Goal: Obtain resource: Obtain resource

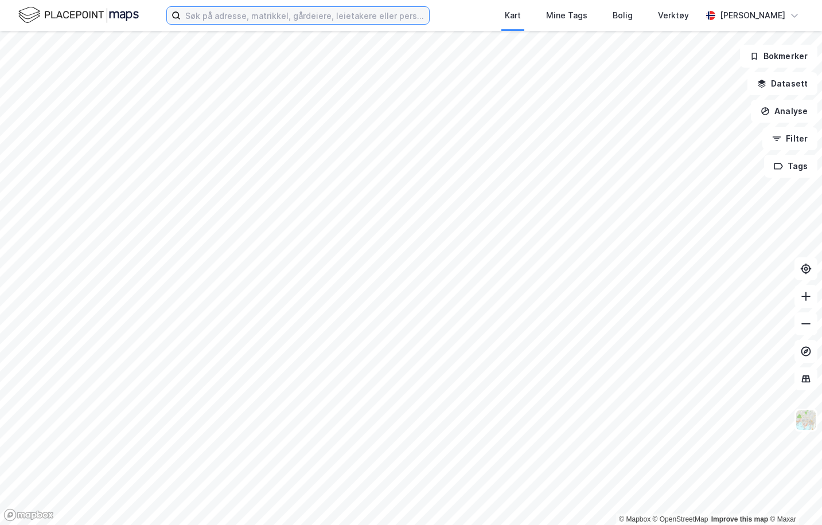
click at [322, 15] on input at bounding box center [305, 15] width 248 height 17
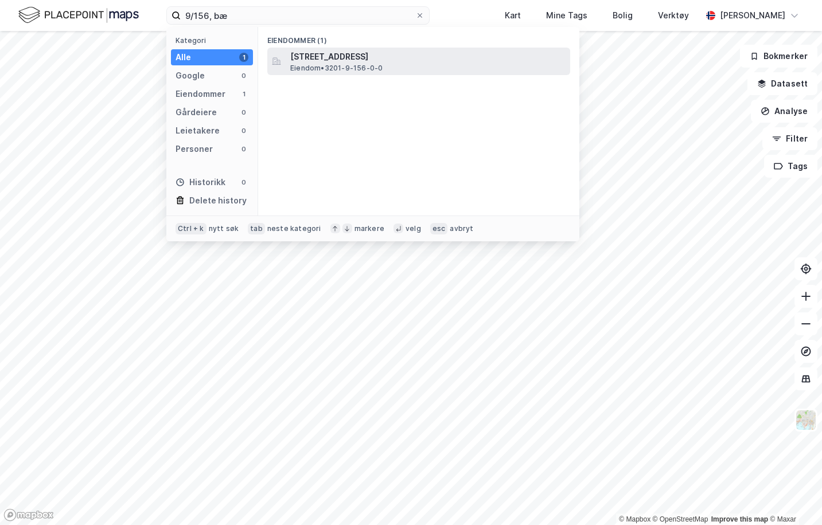
click at [354, 64] on span "Eiendom • 3201-9-156-0-0" at bounding box center [336, 68] width 92 height 9
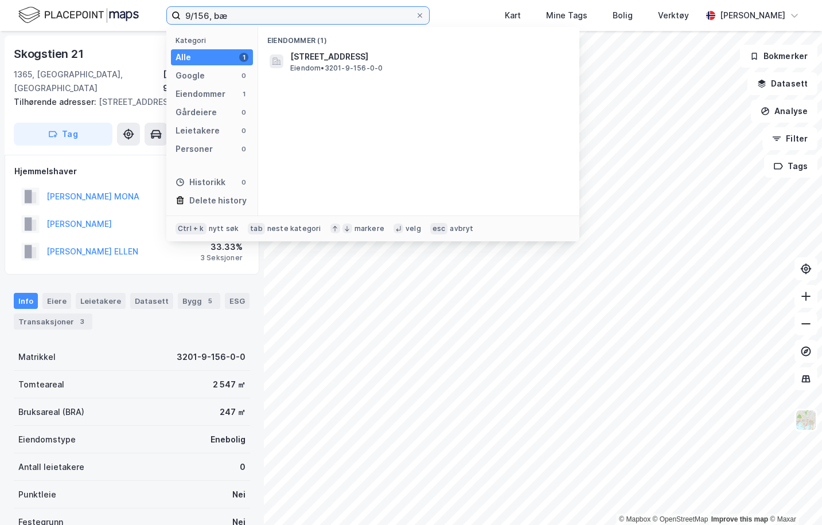
click at [209, 12] on input "9/156, bæ" at bounding box center [298, 15] width 235 height 17
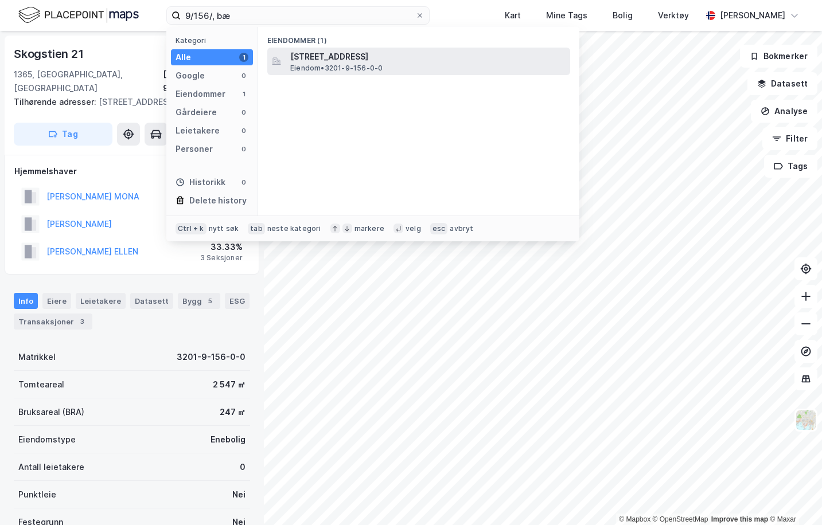
click at [337, 62] on span "[STREET_ADDRESS]" at bounding box center [427, 57] width 275 height 14
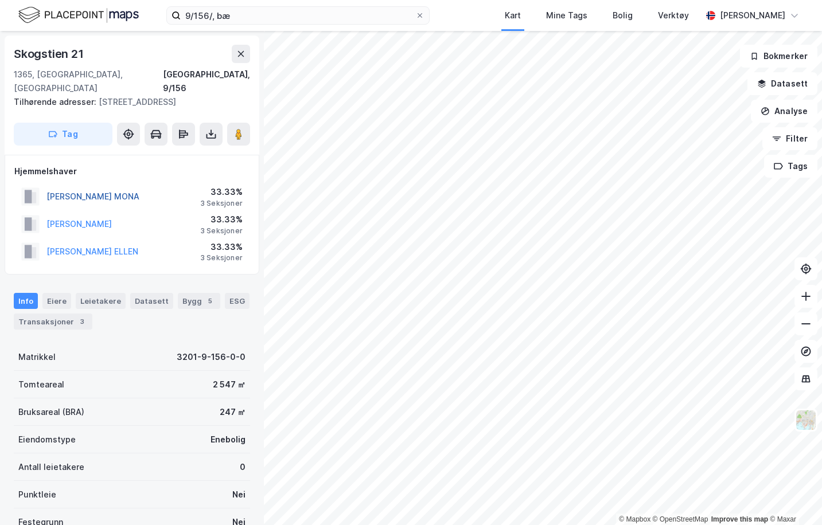
click at [0, 0] on button "[PERSON_NAME] MONA" at bounding box center [0, 0] width 0 height 0
click at [213, 128] on icon at bounding box center [210, 133] width 11 height 11
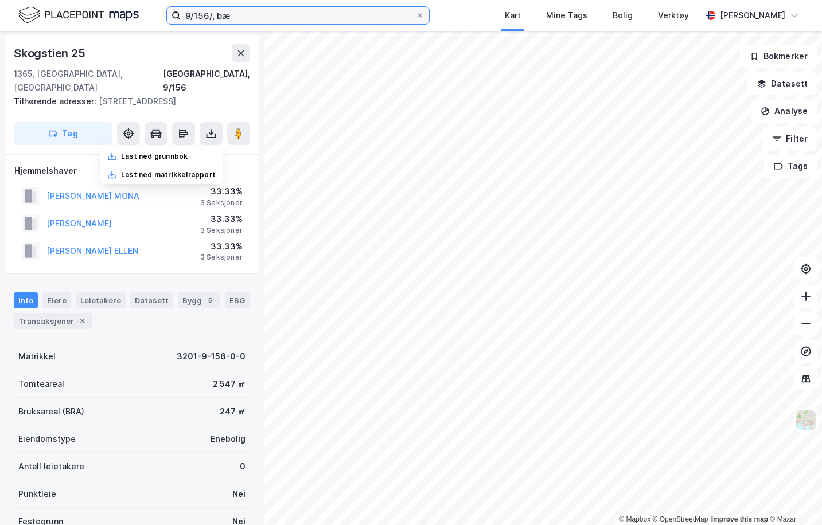
click at [209, 13] on input "9/156/, bæ" at bounding box center [298, 15] width 235 height 17
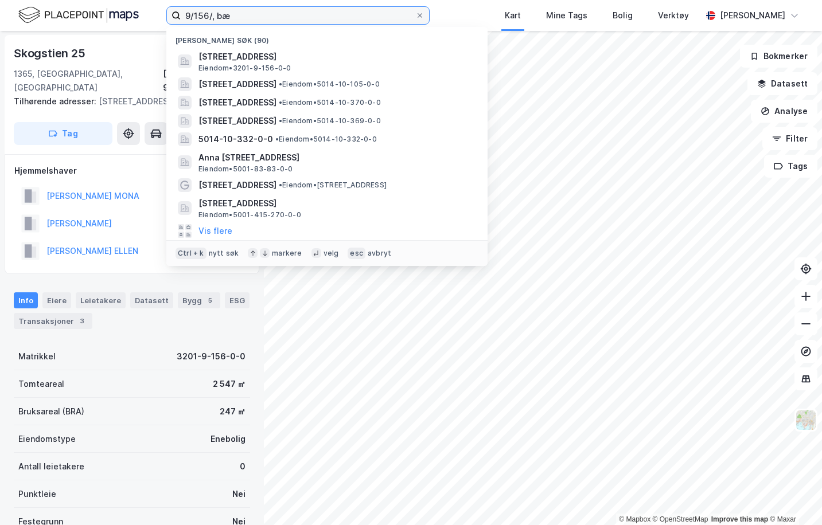
click at [214, 18] on input "9/156/, bæ" at bounding box center [298, 15] width 235 height 17
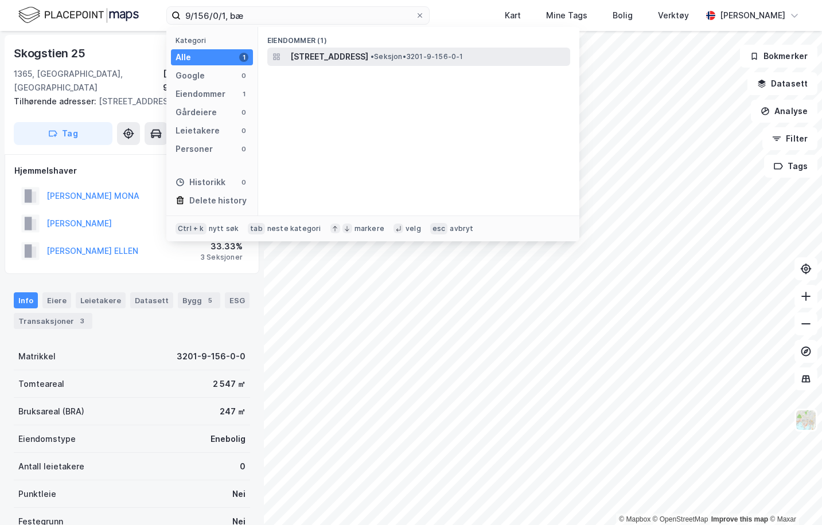
click at [309, 57] on span "[STREET_ADDRESS]" at bounding box center [329, 57] width 78 height 14
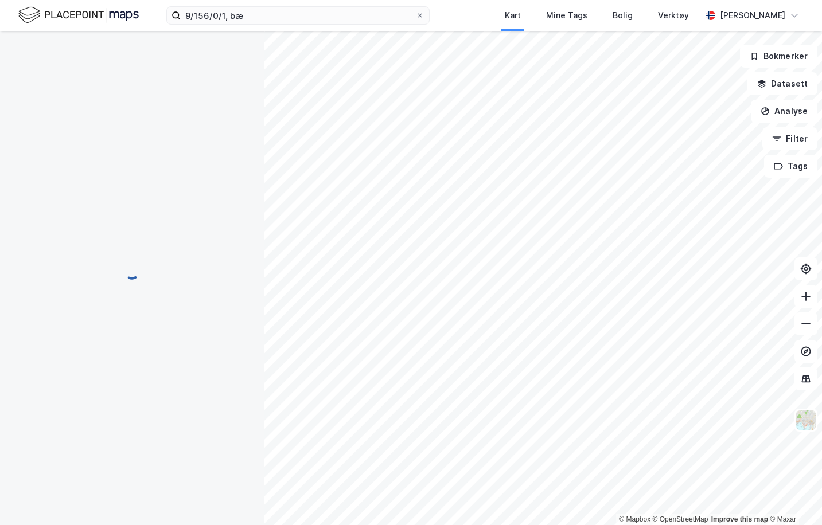
scroll to position [1, 0]
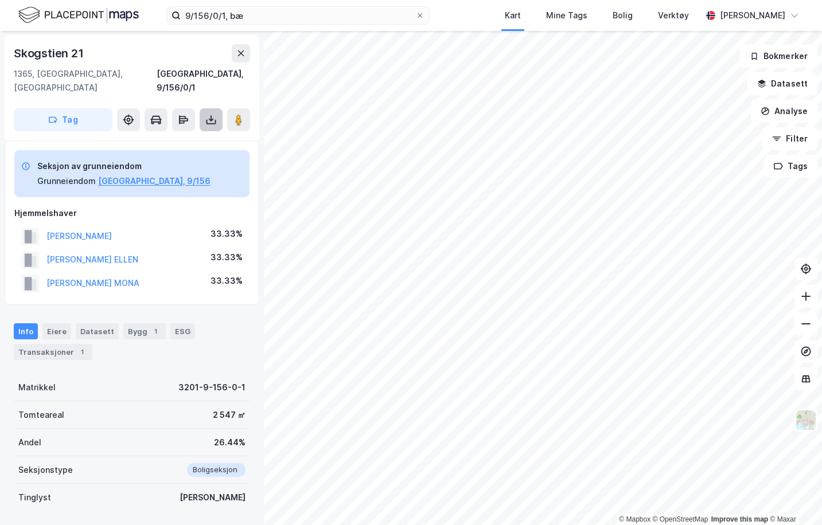
click at [207, 120] on icon at bounding box center [211, 122] width 10 height 5
click at [173, 138] on div "Last ned grunnbok" at bounding box center [154, 142] width 67 height 9
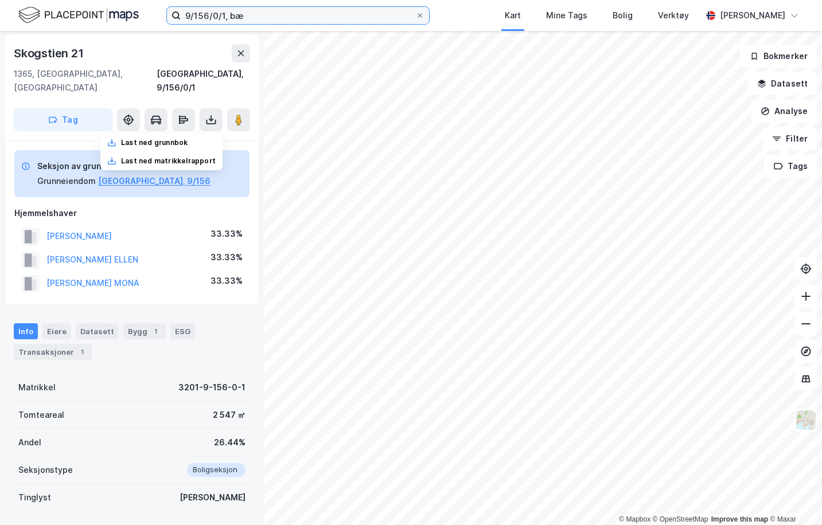
click at [224, 15] on input "9/156/0/1, bæ" at bounding box center [298, 15] width 235 height 17
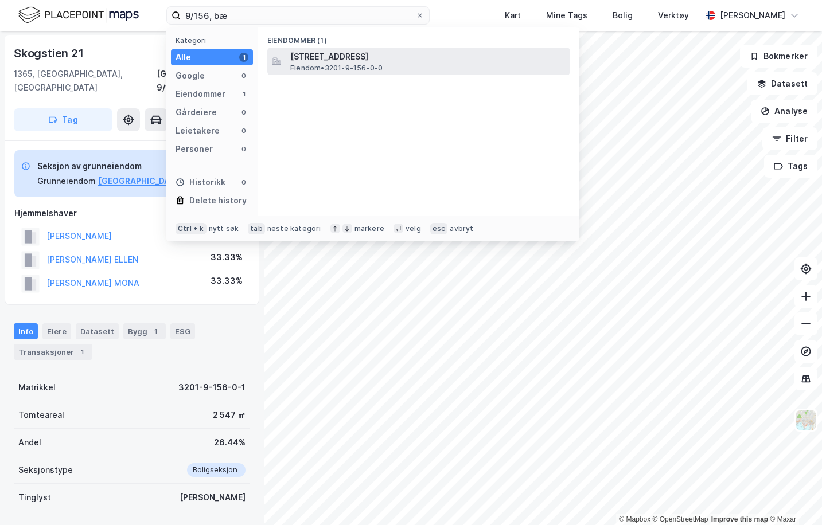
click at [315, 53] on span "[STREET_ADDRESS]" at bounding box center [427, 57] width 275 height 14
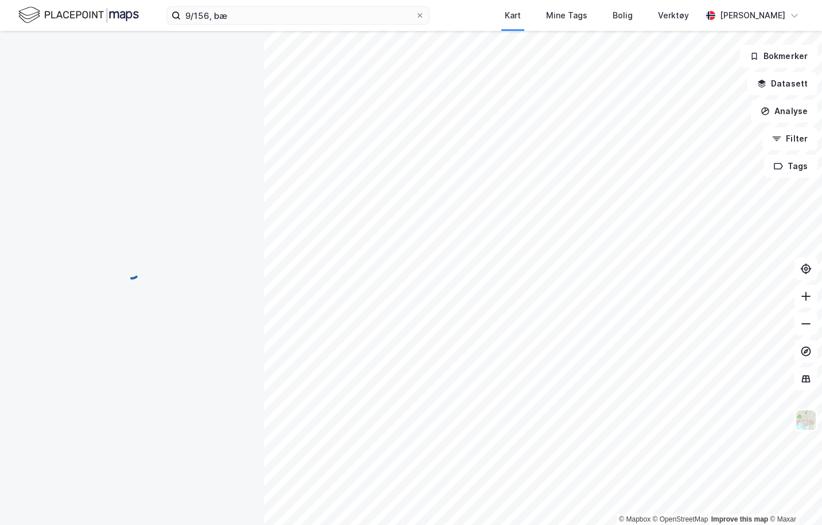
scroll to position [1, 0]
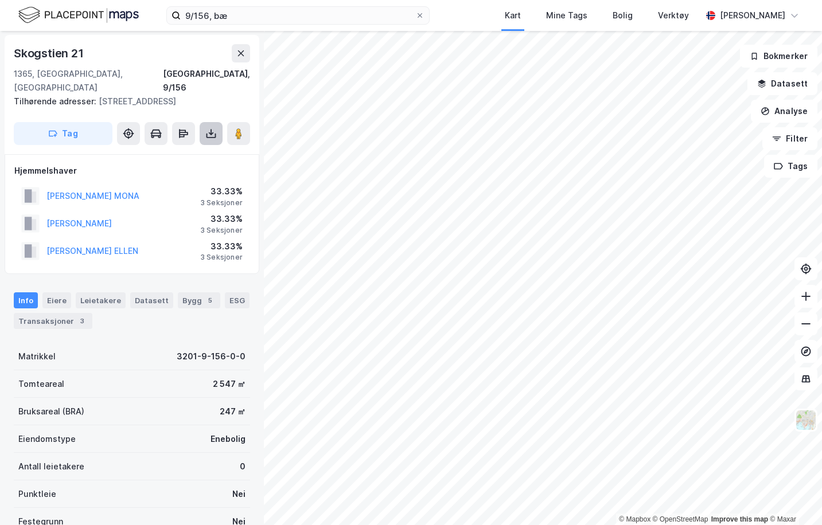
click at [206, 134] on icon at bounding box center [211, 136] width 10 height 5
click at [166, 152] on div "Last ned grunnbok" at bounding box center [154, 156] width 67 height 9
click at [71, 314] on div "Transaksjoner 3" at bounding box center [53, 322] width 79 height 16
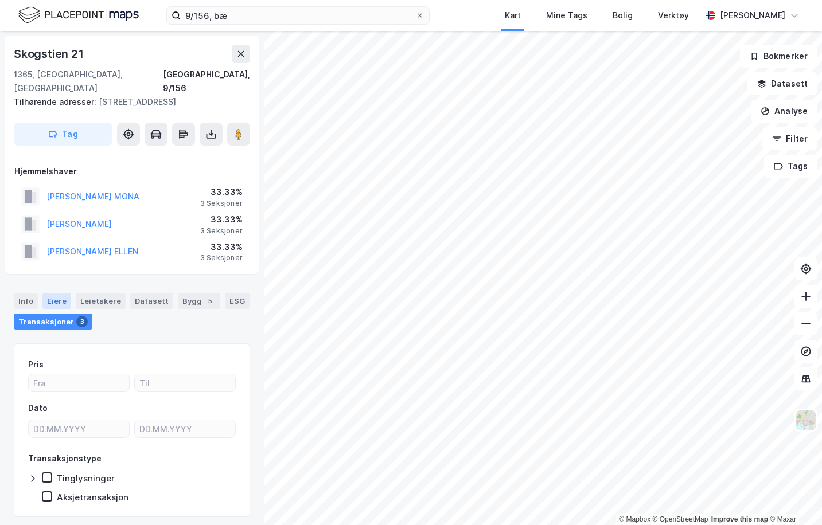
click at [54, 293] on div "Eiere" at bounding box center [56, 301] width 29 height 16
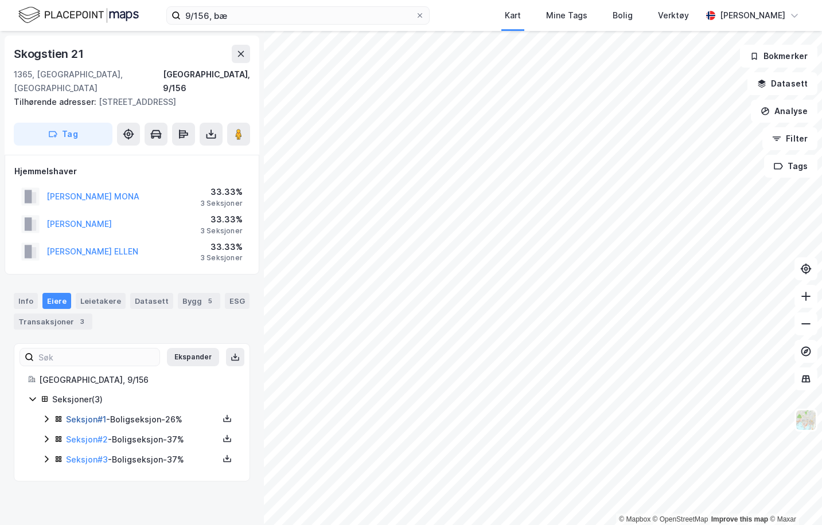
click at [92, 415] on link "Seksjon # 1" at bounding box center [86, 420] width 40 height 10
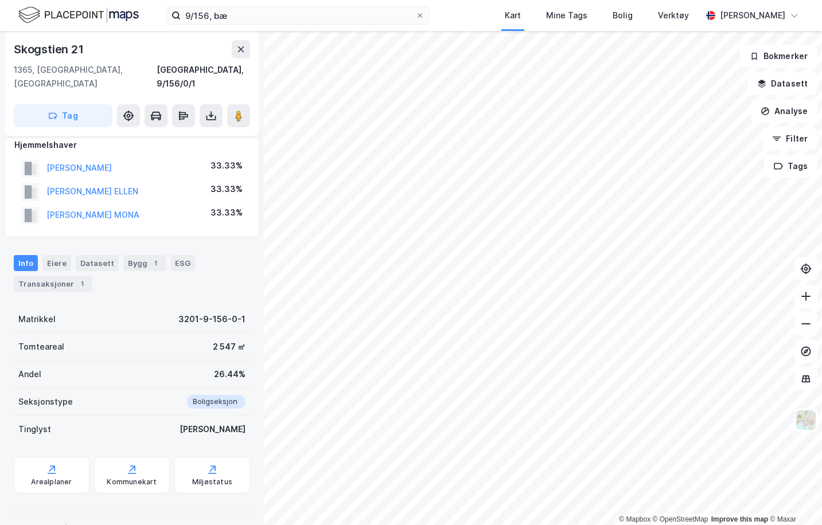
scroll to position [87, 0]
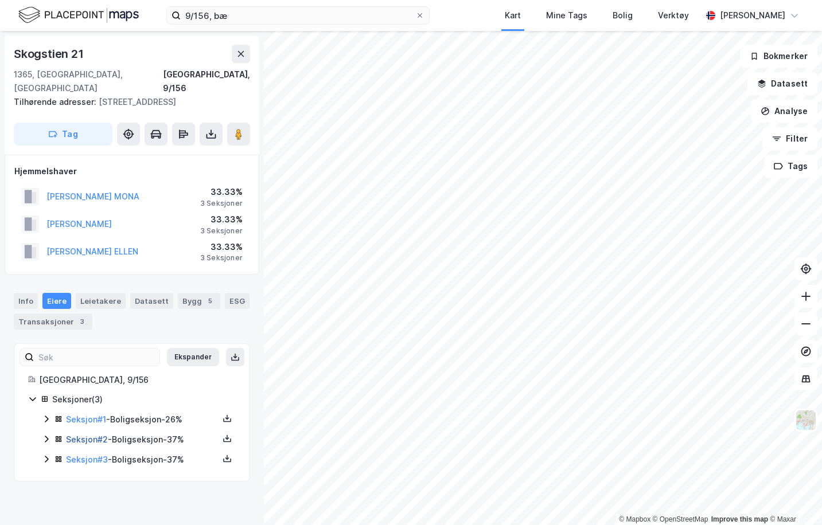
click at [88, 435] on link "Seksjon # 2" at bounding box center [87, 440] width 42 height 10
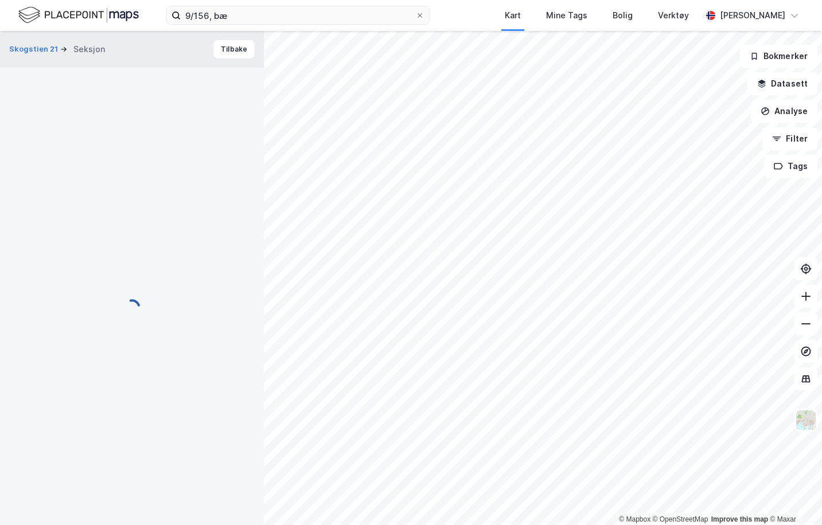
scroll to position [87, 0]
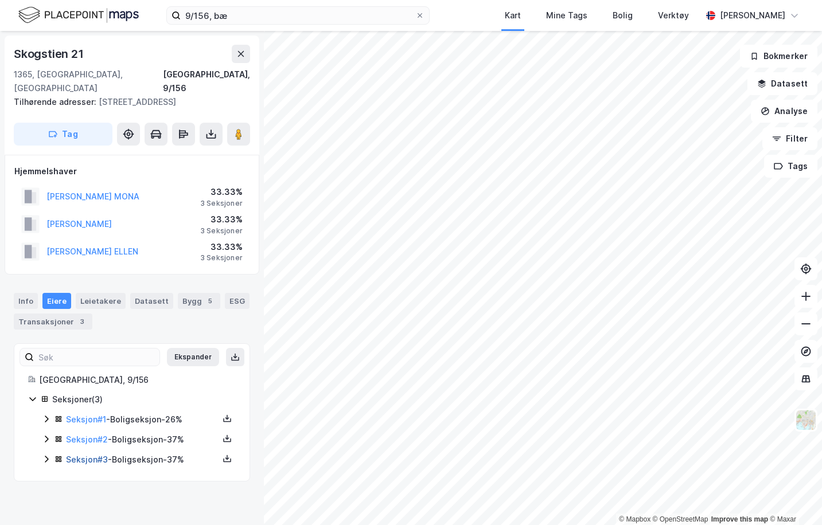
click at [99, 455] on link "Seksjon # 3" at bounding box center [87, 460] width 42 height 10
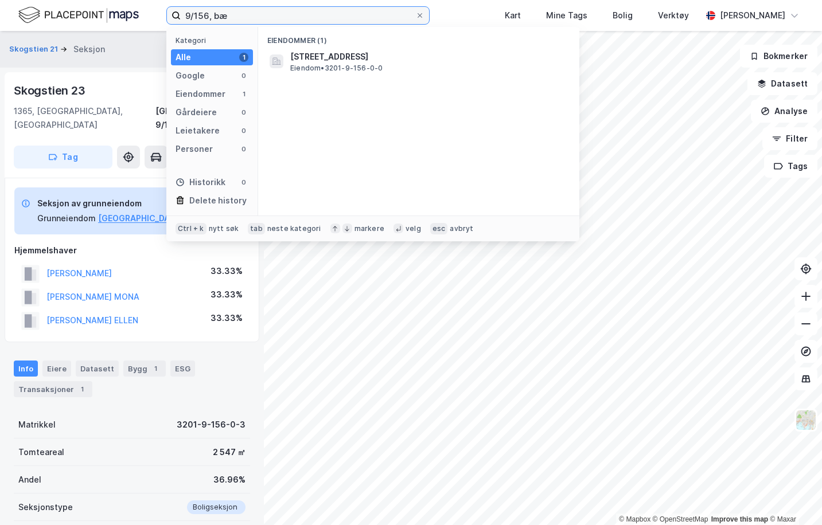
click at [209, 17] on input "9/156, bæ" at bounding box center [298, 15] width 235 height 17
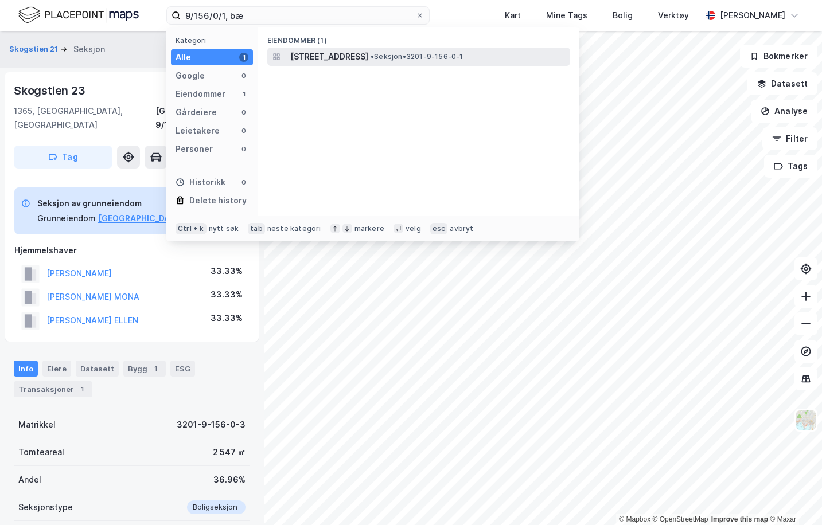
click at [303, 53] on span "[STREET_ADDRESS]" at bounding box center [329, 57] width 78 height 14
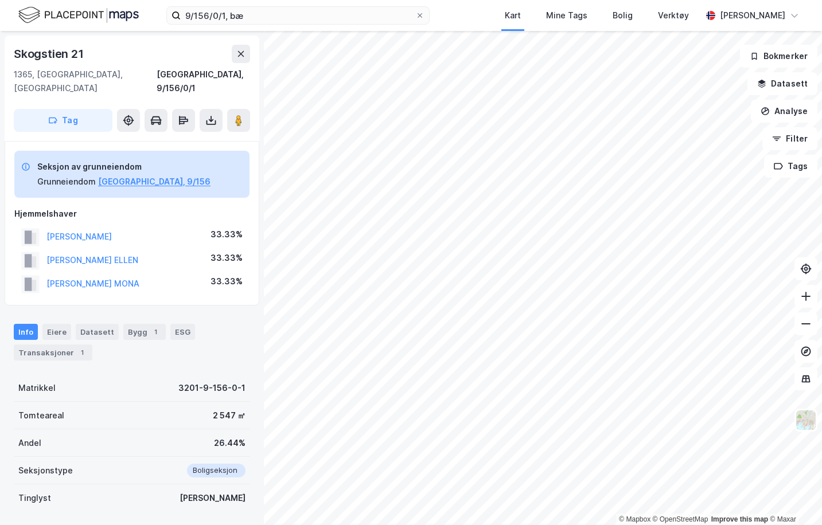
scroll to position [1, 0]
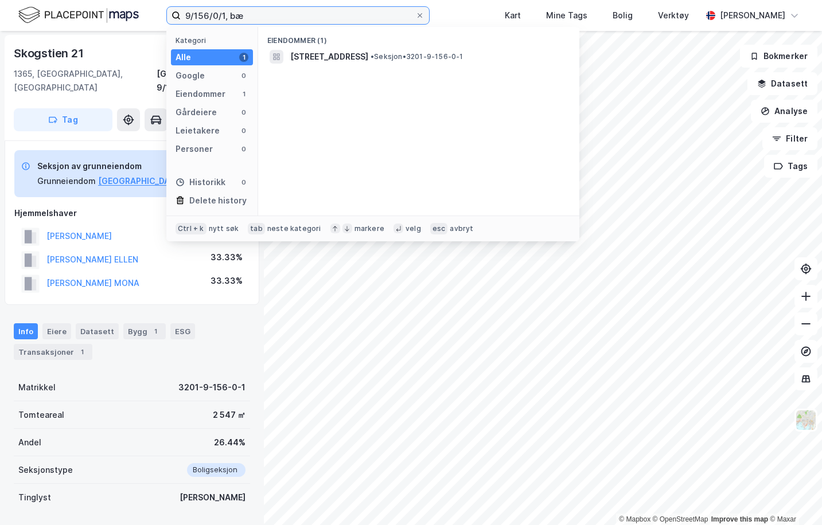
click at [224, 17] on input "9/156/0/1, bæ" at bounding box center [298, 15] width 235 height 17
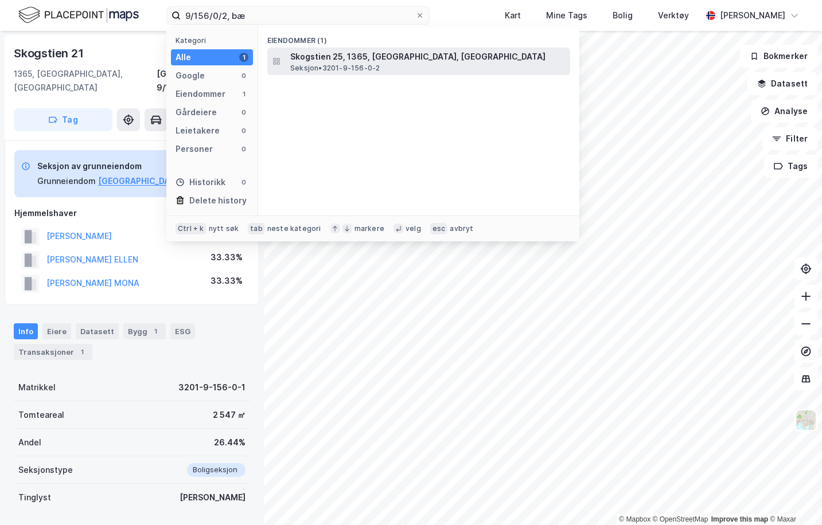
click at [317, 61] on span "Skogstien 25, 1365, [GEOGRAPHIC_DATA], [GEOGRAPHIC_DATA]" at bounding box center [427, 57] width 275 height 14
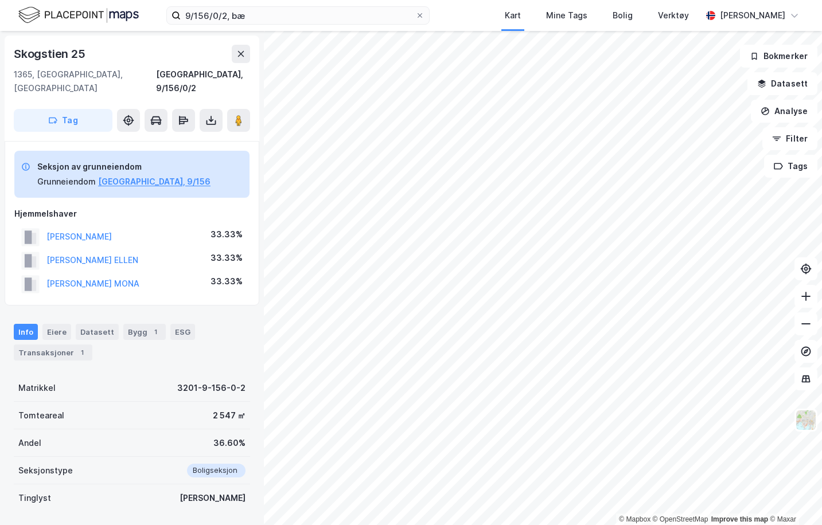
scroll to position [1, 0]
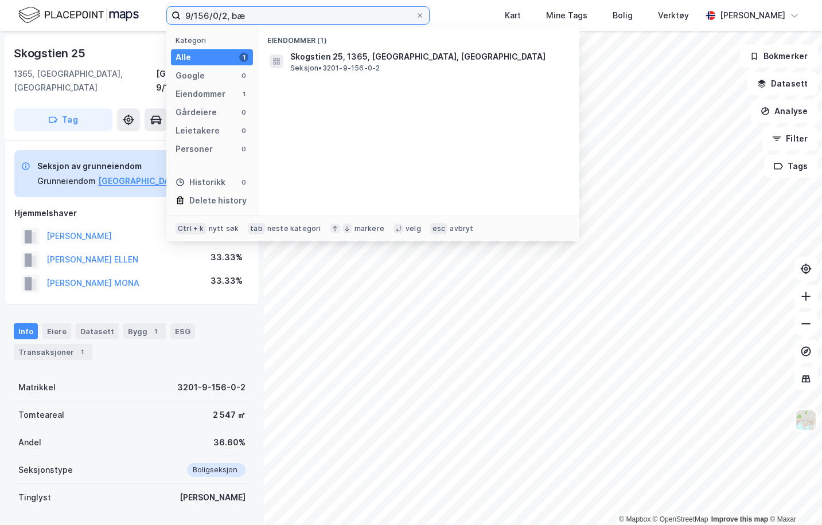
click at [225, 17] on input "9/156/0/2, bæ" at bounding box center [298, 15] width 235 height 17
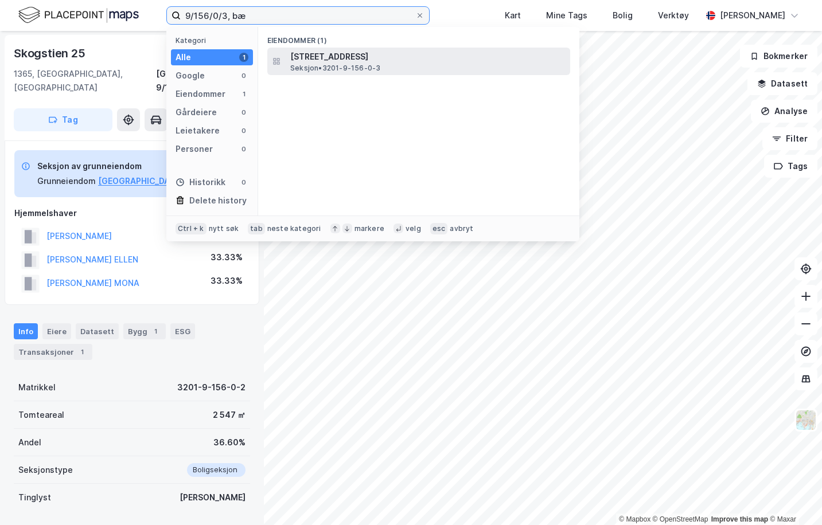
type input "9/156/0/3, bæ"
click at [347, 62] on span "[STREET_ADDRESS]" at bounding box center [427, 57] width 275 height 14
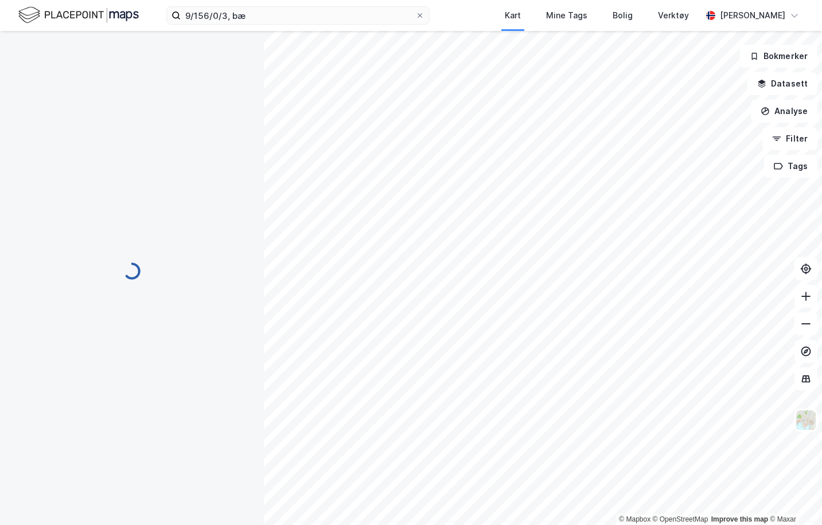
scroll to position [1, 0]
